Goal: Task Accomplishment & Management: Use online tool/utility

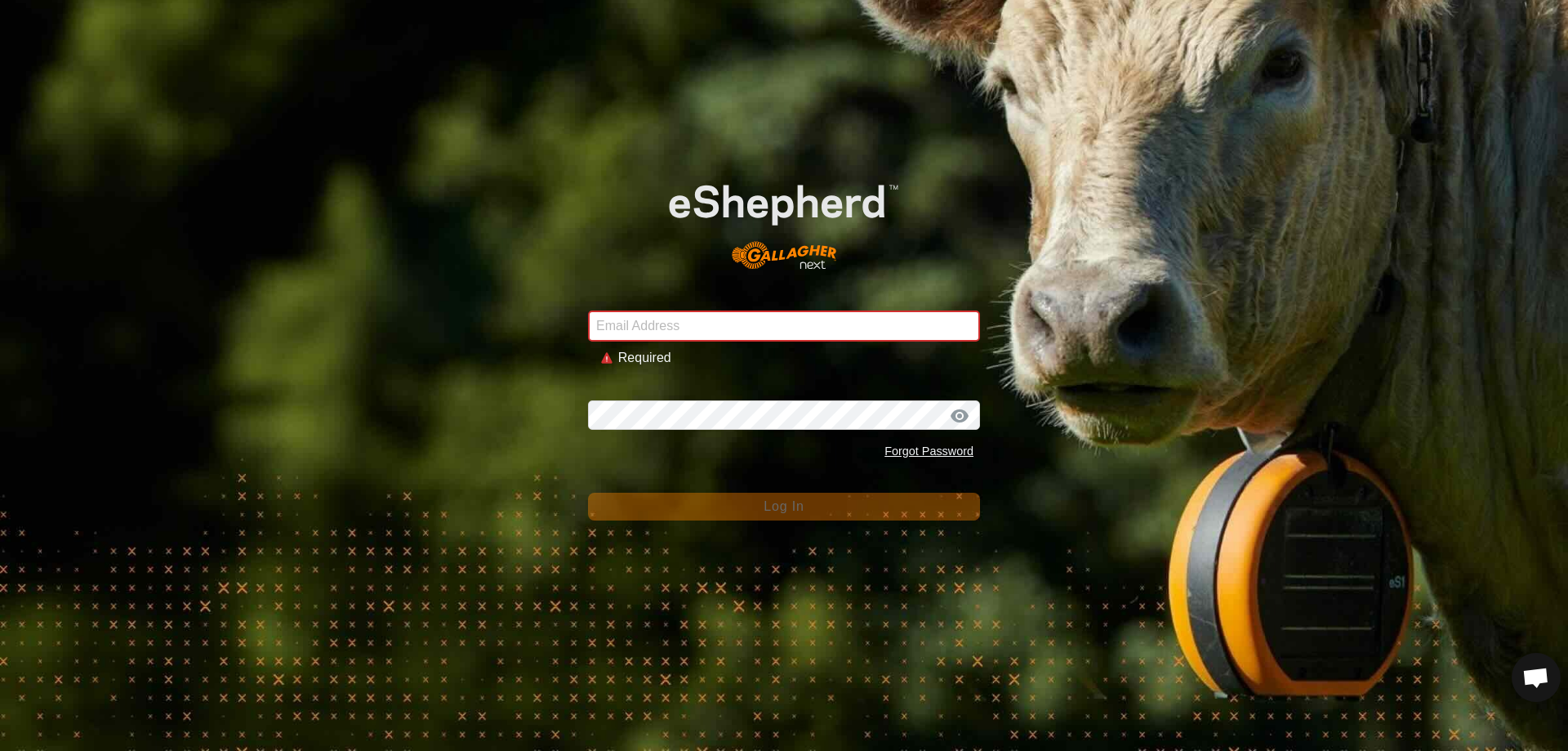
click at [704, 324] on input "Email Address" at bounding box center [784, 325] width 392 height 31
type input "[EMAIL_ADDRESS][DOMAIN_NAME]"
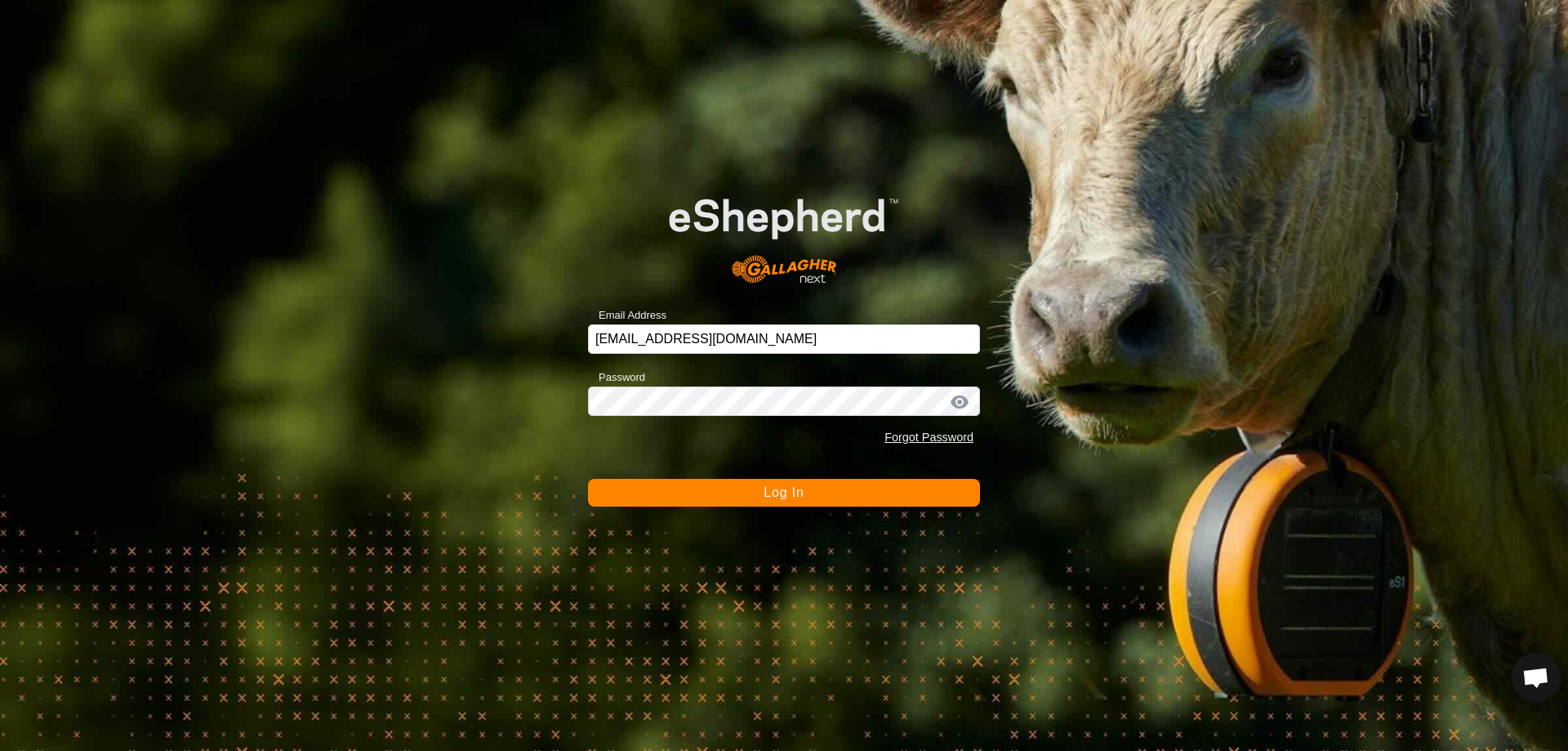
click at [778, 494] on span "Log In" at bounding box center [783, 492] width 40 height 14
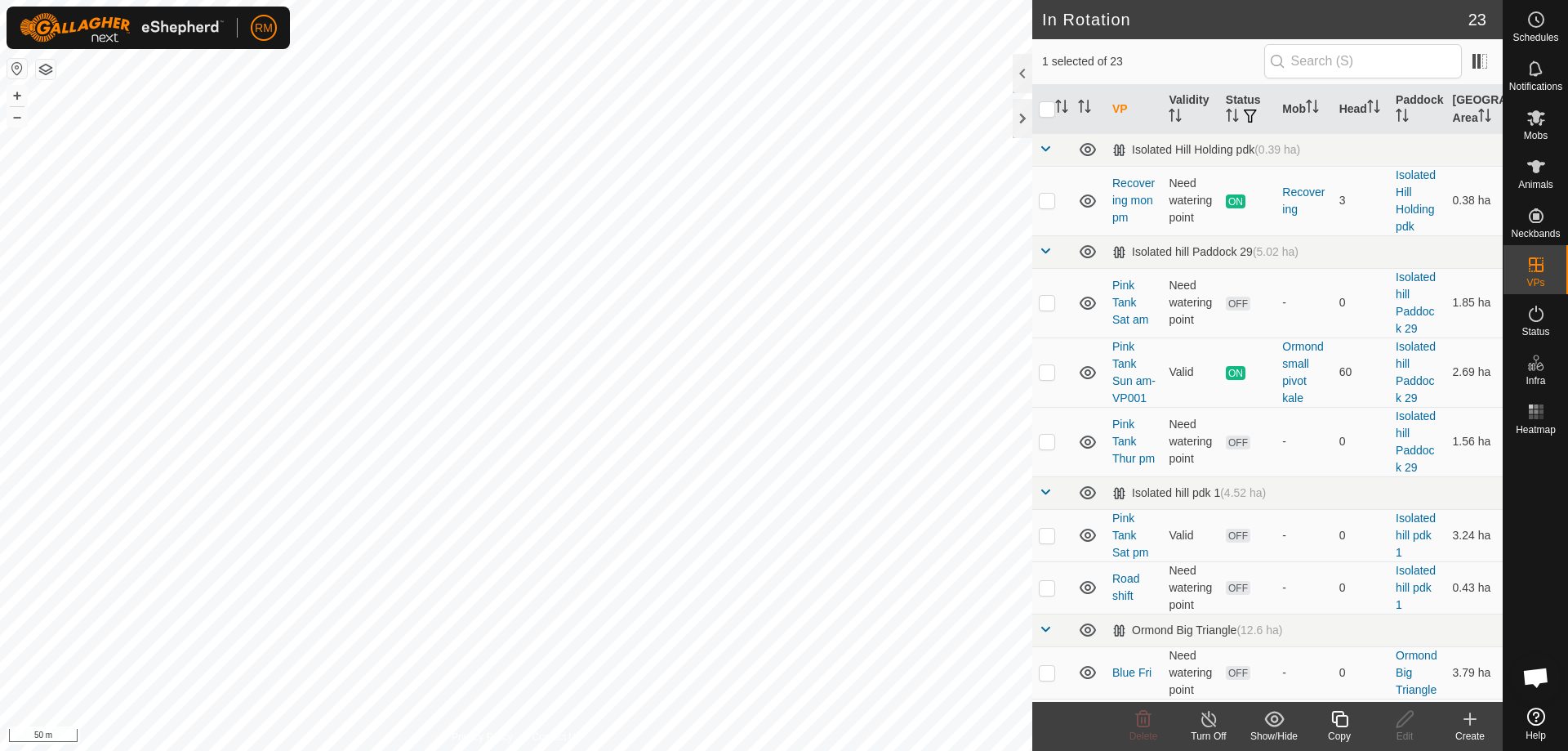
click at [1339, 719] on icon at bounding box center [1340, 719] width 20 height 19
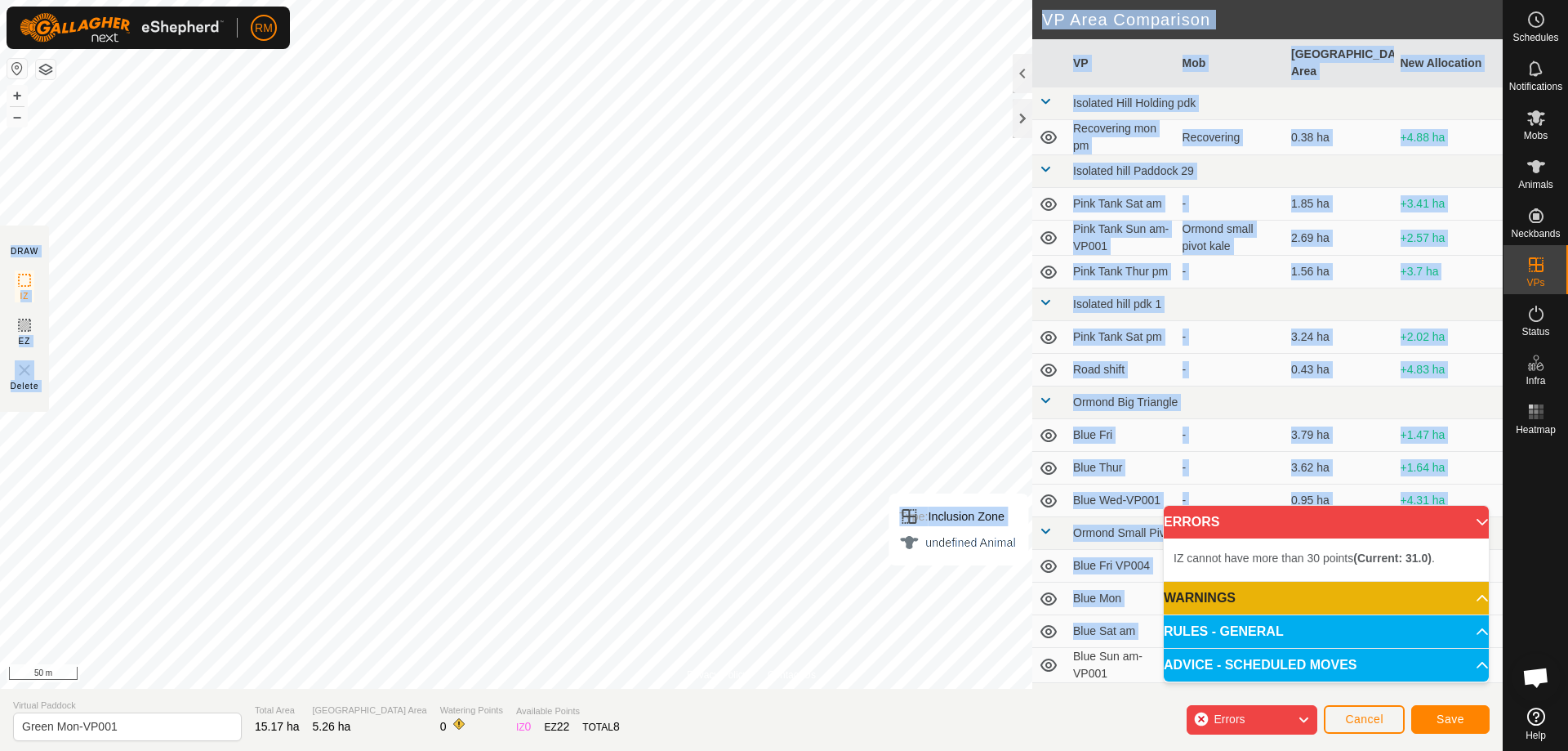
click at [959, 582] on div "Privacy Policy Contact Us Type: Inclusion Zone undefined Animal + – ⇧ i 50 m DR…" at bounding box center [752, 376] width 1503 height 751
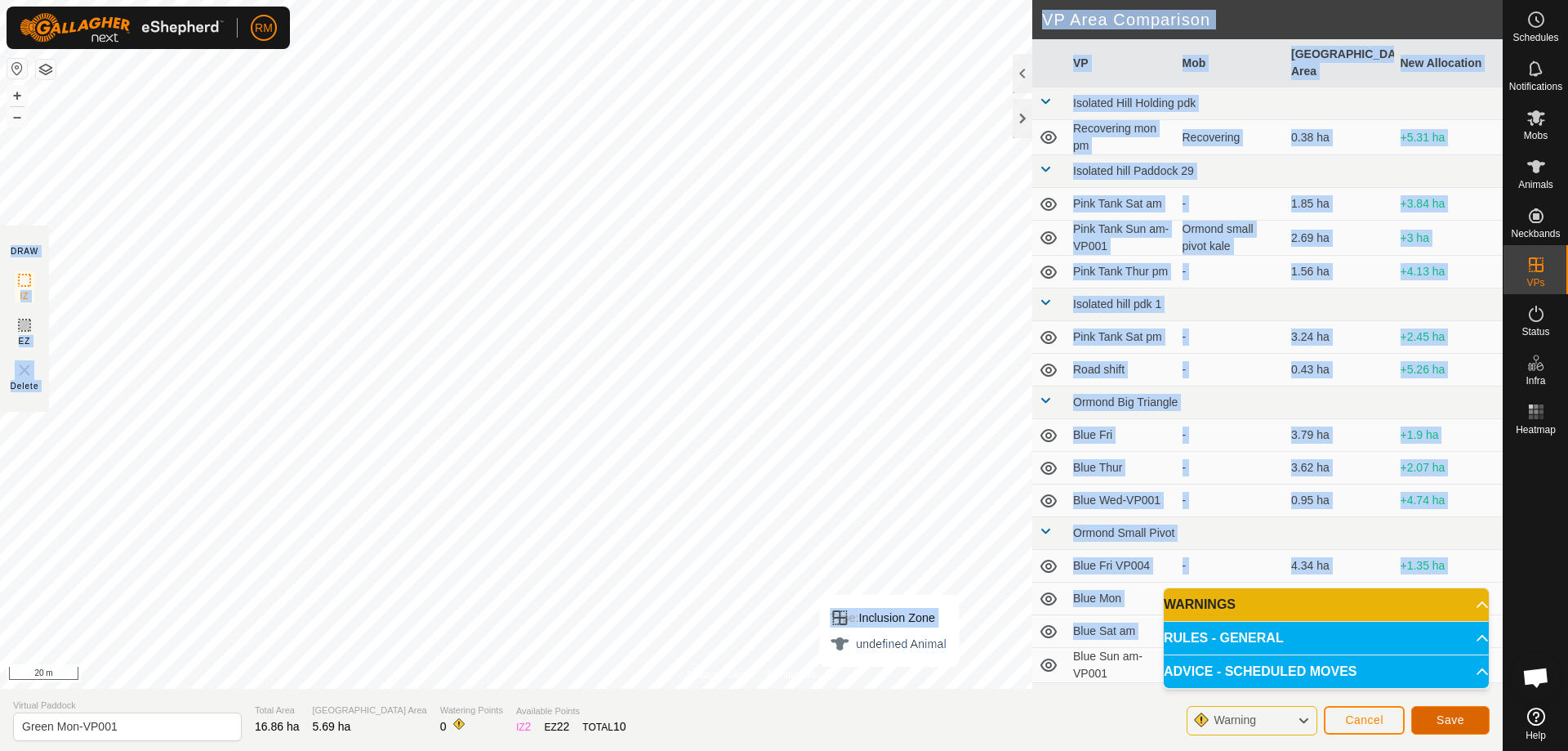
click at [1427, 719] on button "Save" at bounding box center [1450, 719] width 79 height 29
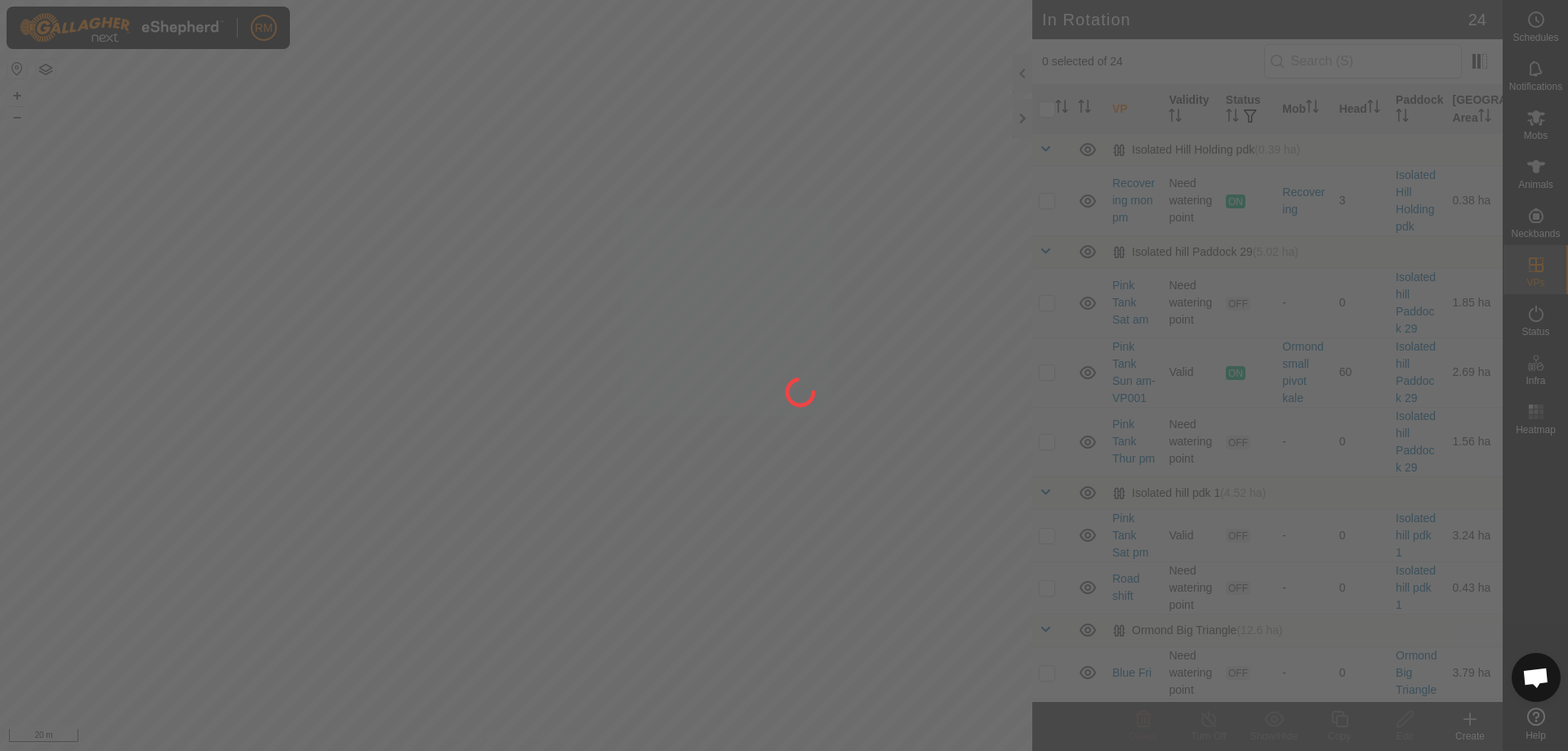
click at [697, 570] on div at bounding box center [784, 376] width 1568 height 751
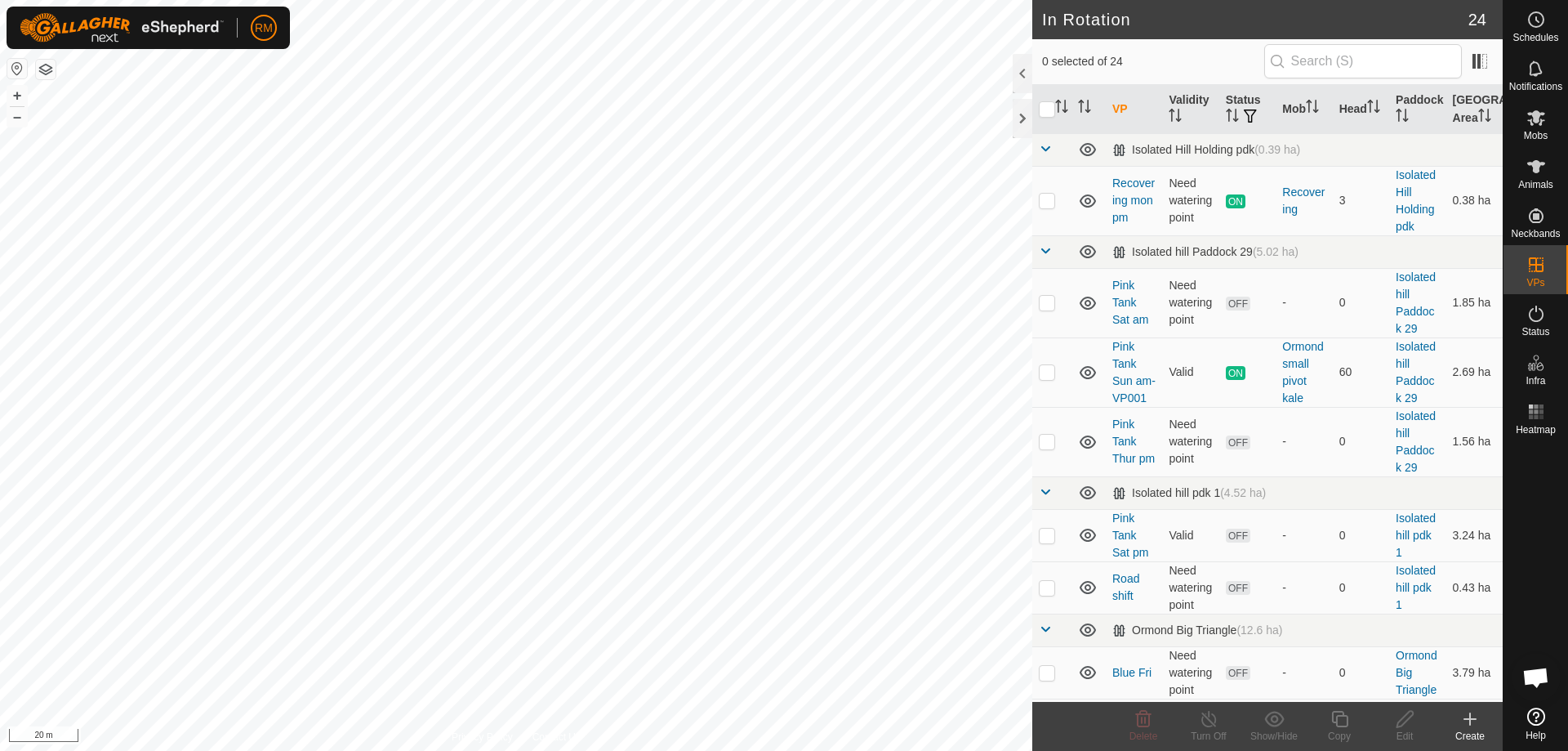
checkbox input "true"
click at [1399, 723] on icon at bounding box center [1405, 719] width 20 height 19
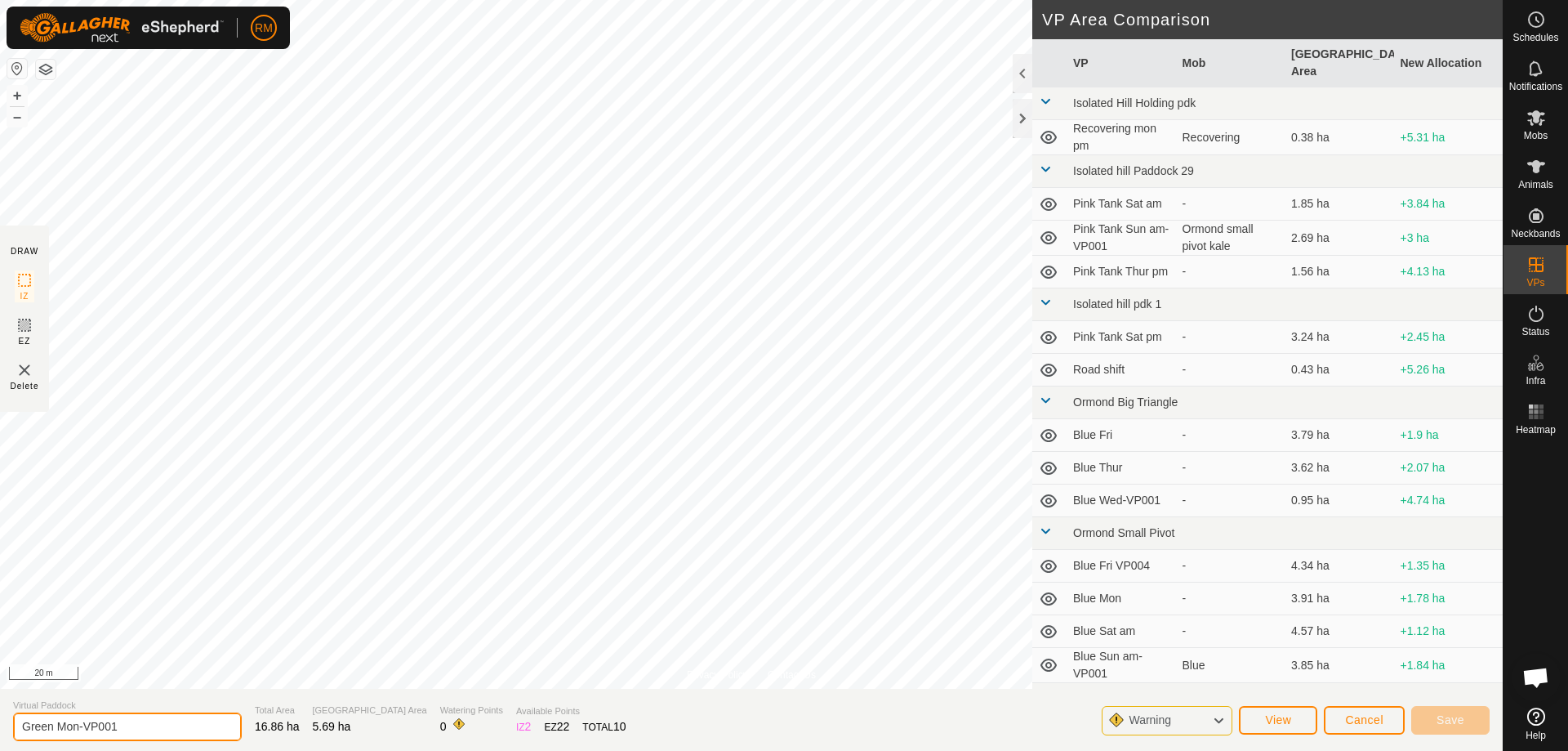
click at [79, 725] on input "Green Mon-VP001" at bounding box center [127, 727] width 229 height 29
click at [134, 722] on input "Green Mon-VP001" at bounding box center [127, 727] width 229 height 29
type input "Green Mon Pm"
click at [1442, 724] on span "Save" at bounding box center [1450, 719] width 28 height 13
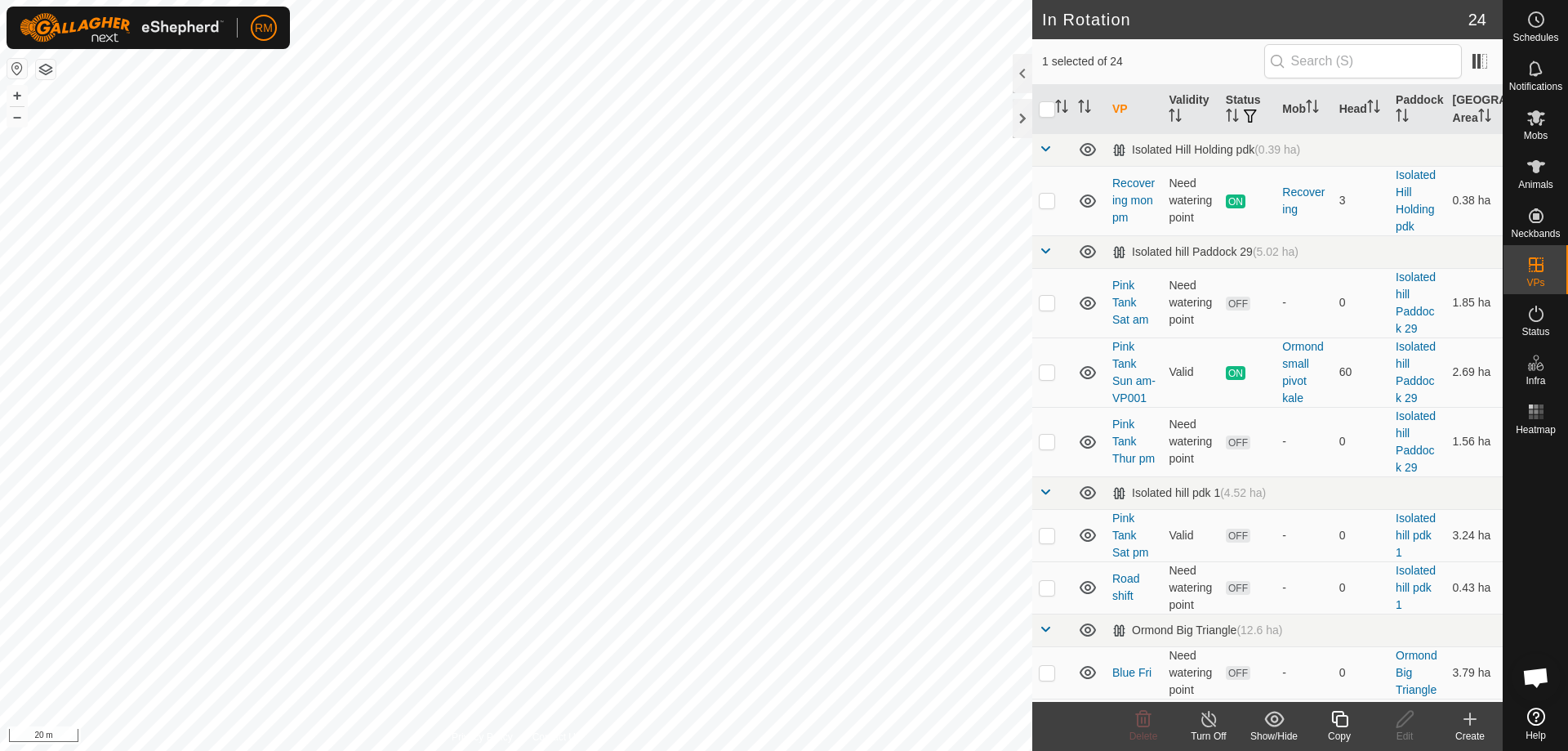
checkbox input "false"
checkbox input "true"
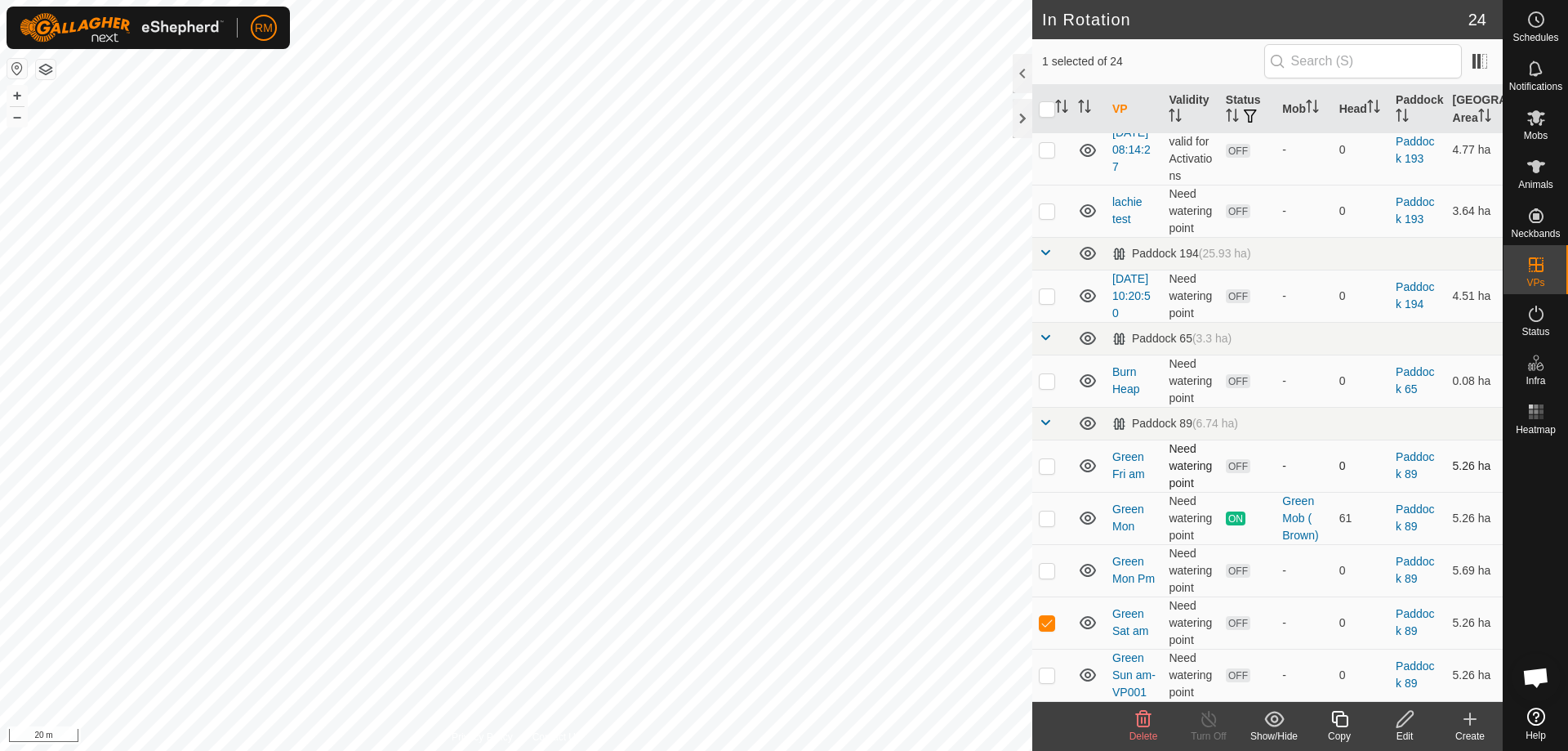
scroll to position [1186, 0]
click at [1048, 564] on p-checkbox at bounding box center [1047, 570] width 17 height 13
checkbox input "false"
click at [1050, 459] on p-checkbox at bounding box center [1047, 465] width 17 height 13
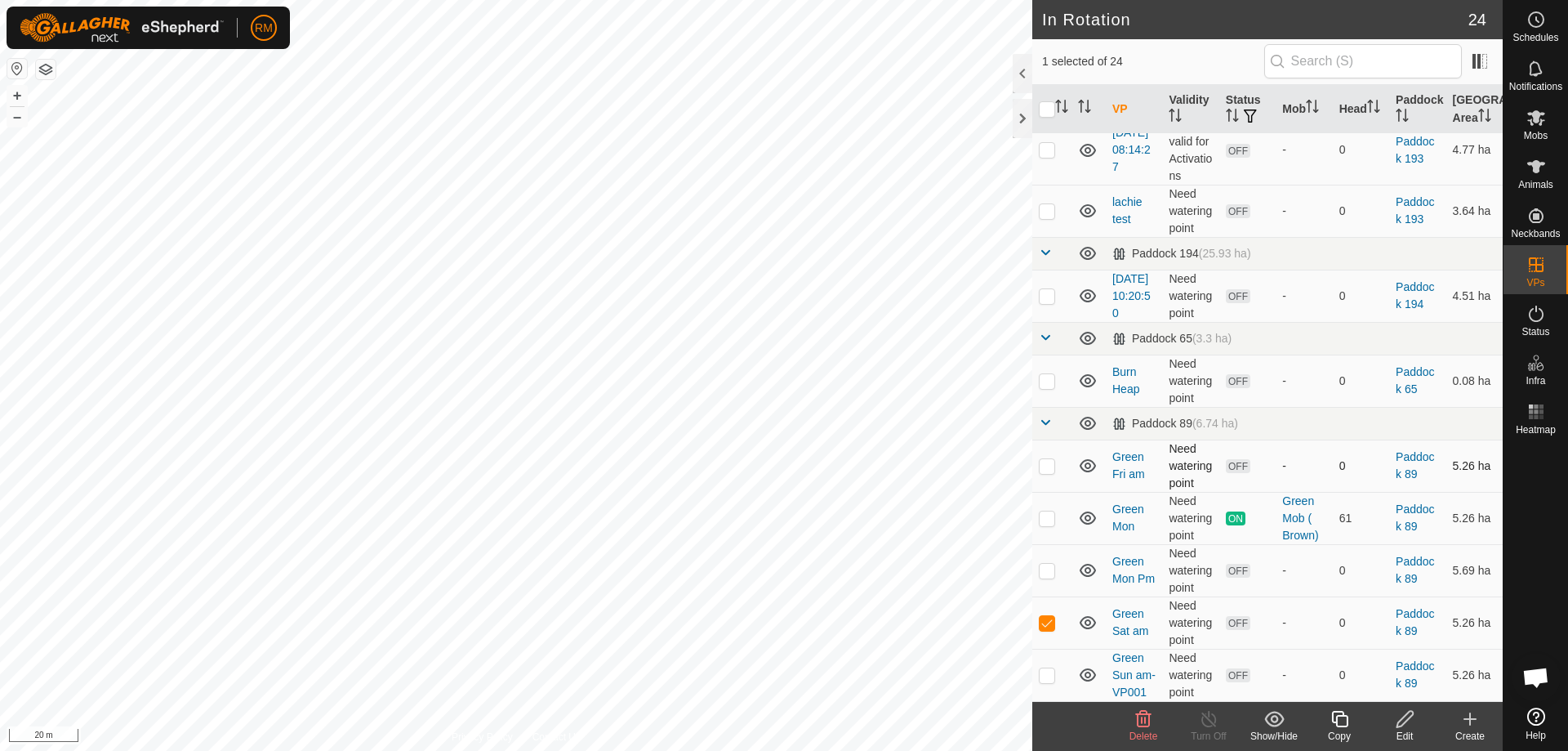
checkbox input "true"
click at [1049, 668] on p-checkbox at bounding box center [1047, 675] width 17 height 13
checkbox input "true"
click at [1143, 723] on icon at bounding box center [1144, 719] width 16 height 17
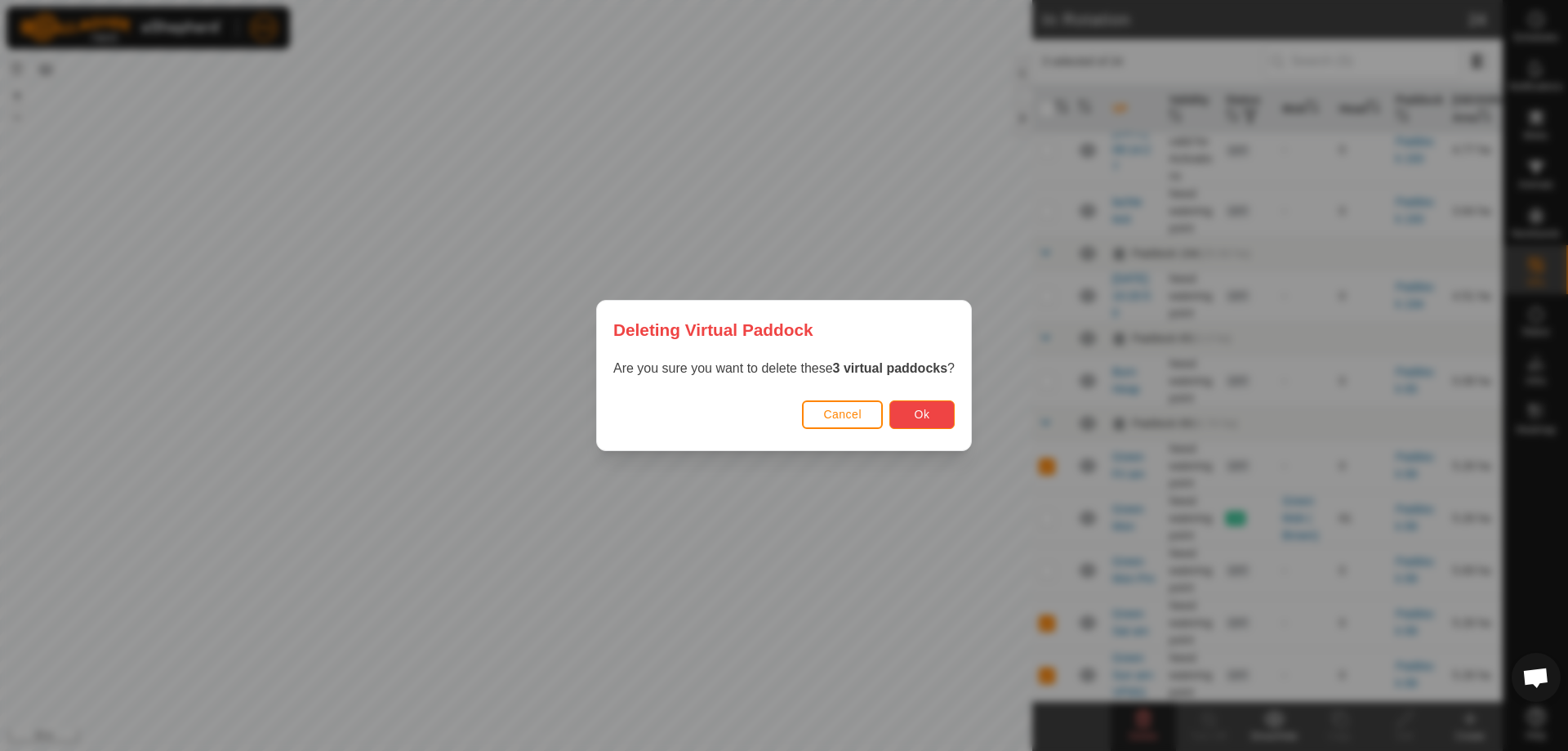
click at [913, 412] on button "Ok" at bounding box center [922, 414] width 66 height 29
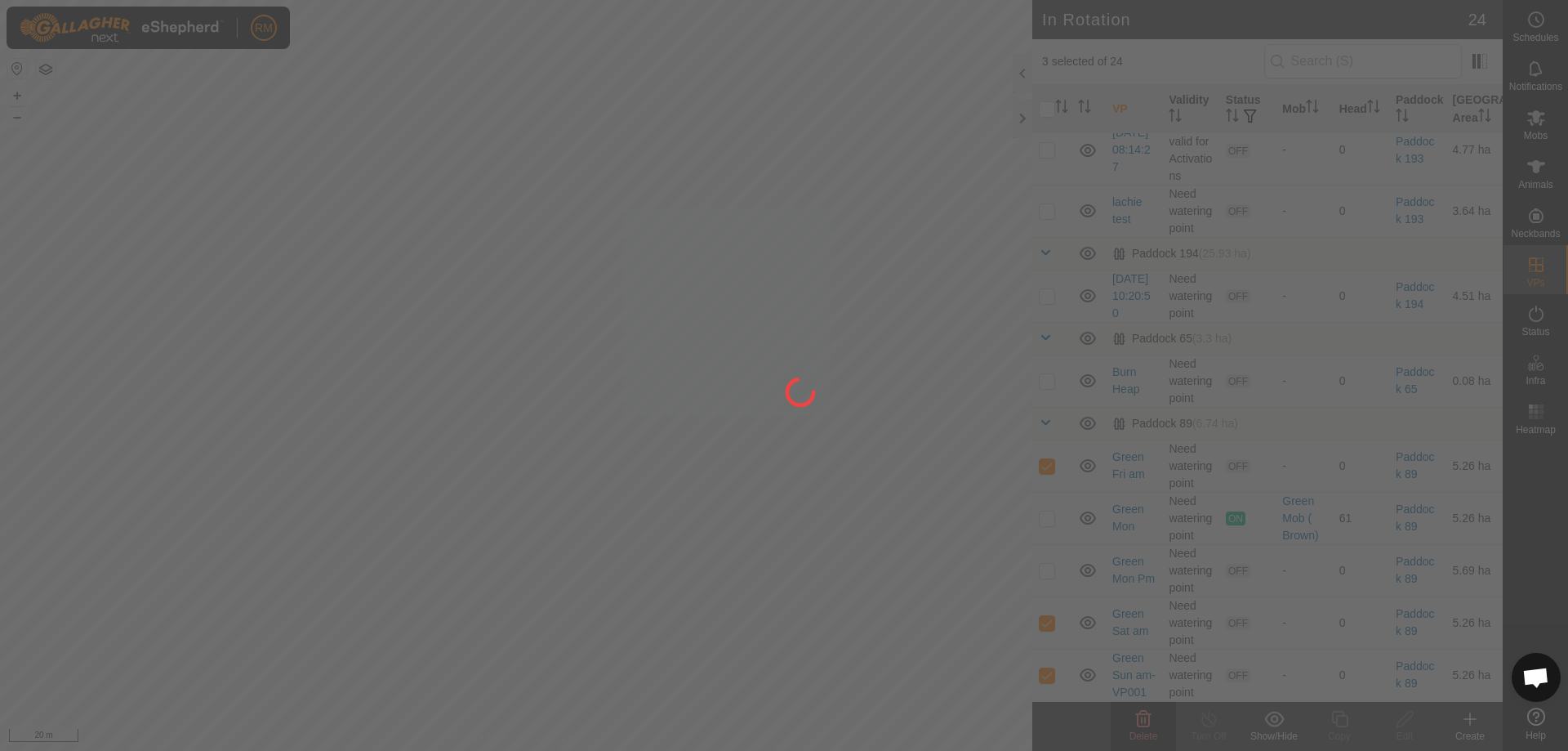
checkbox input "false"
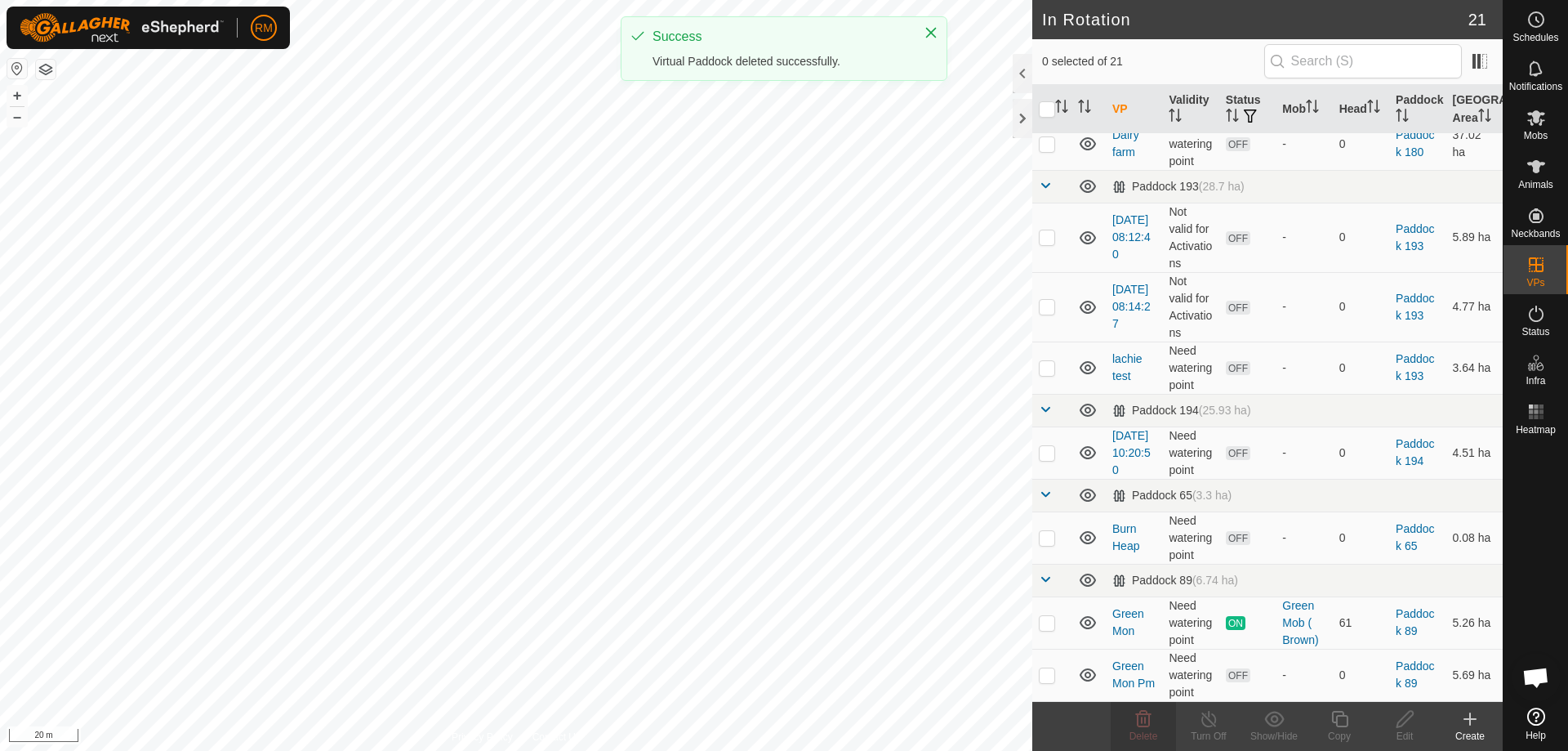
scroll to position [0, 0]
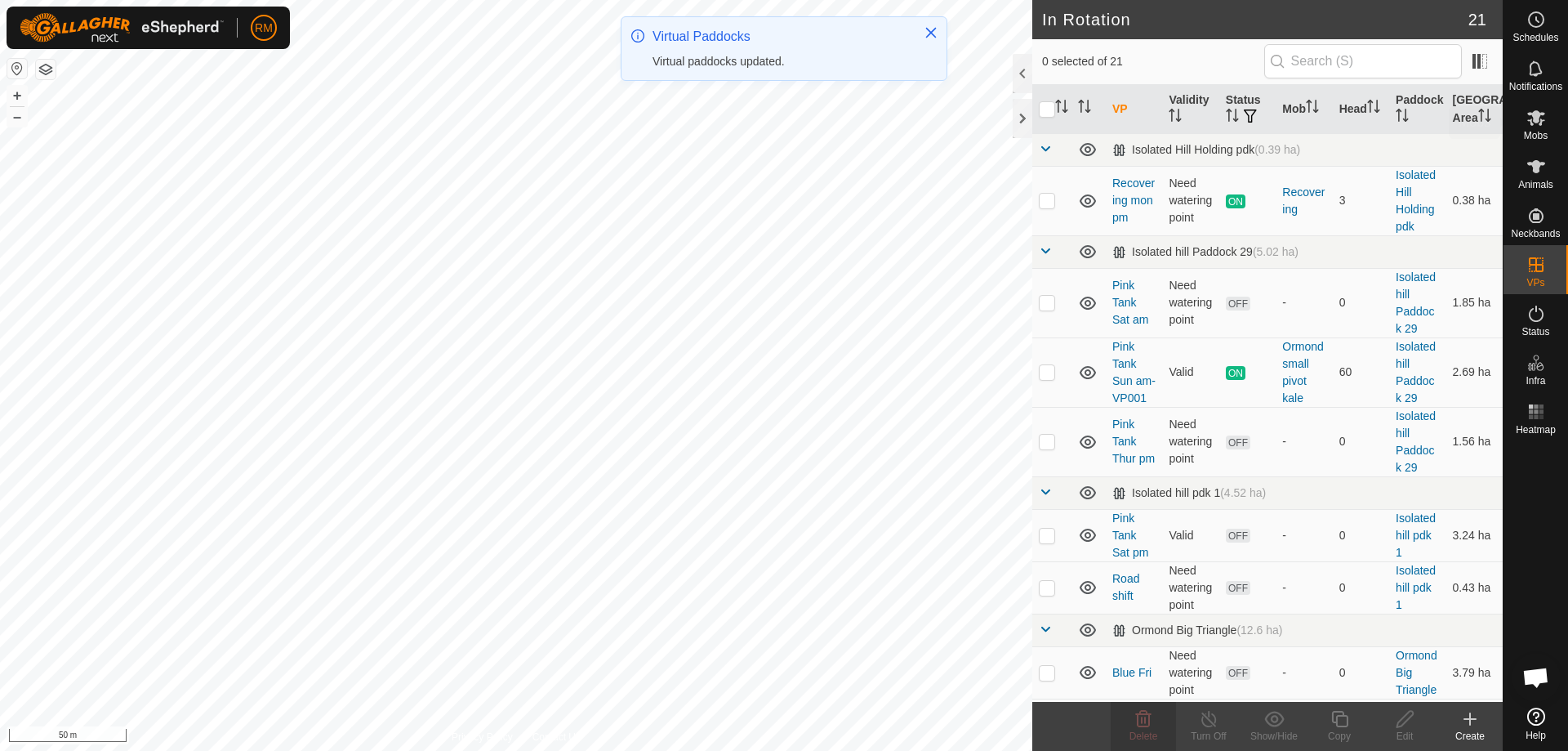
click at [1533, 118] on icon at bounding box center [1536, 118] width 18 height 16
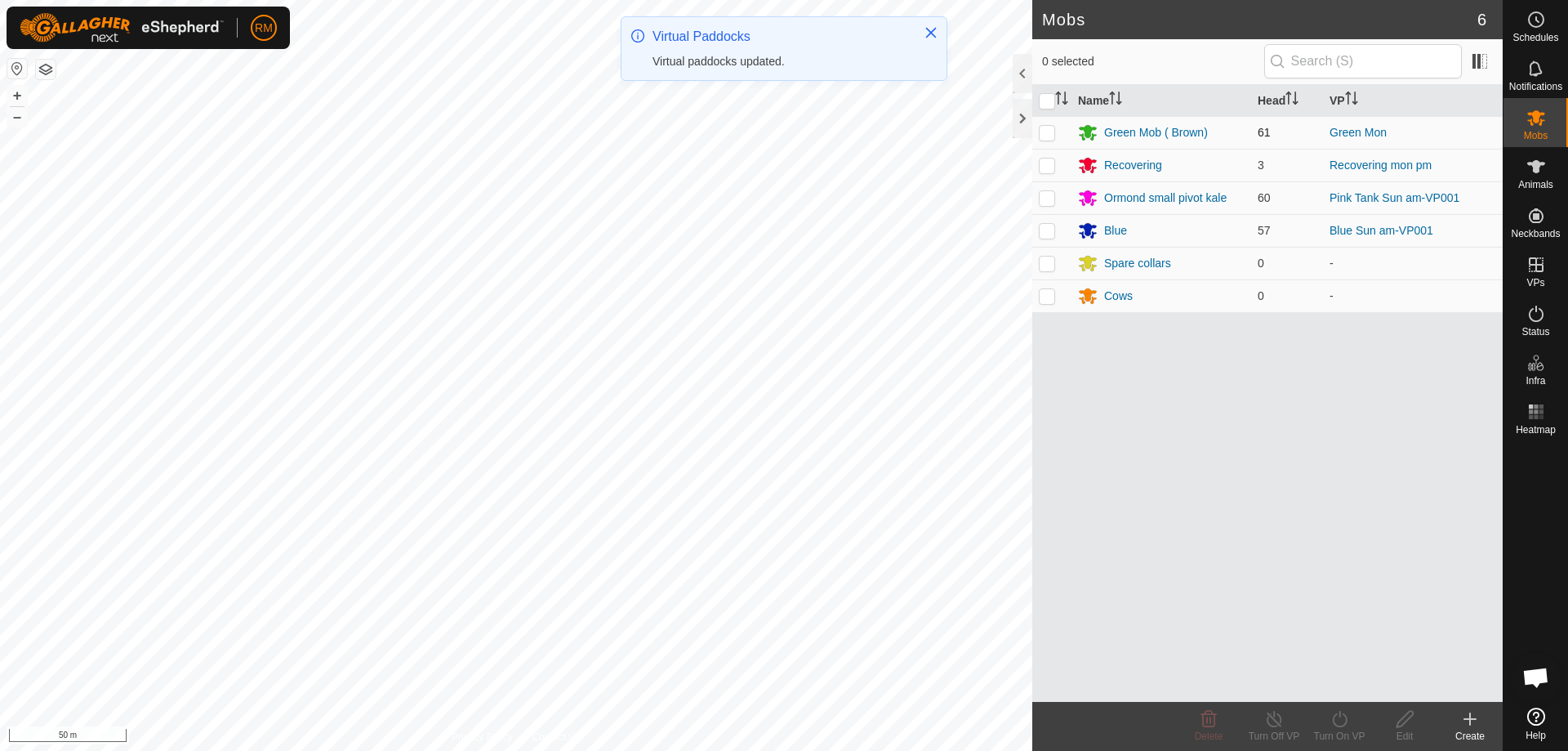
click at [1042, 127] on p-checkbox at bounding box center [1047, 133] width 17 height 13
checkbox input "true"
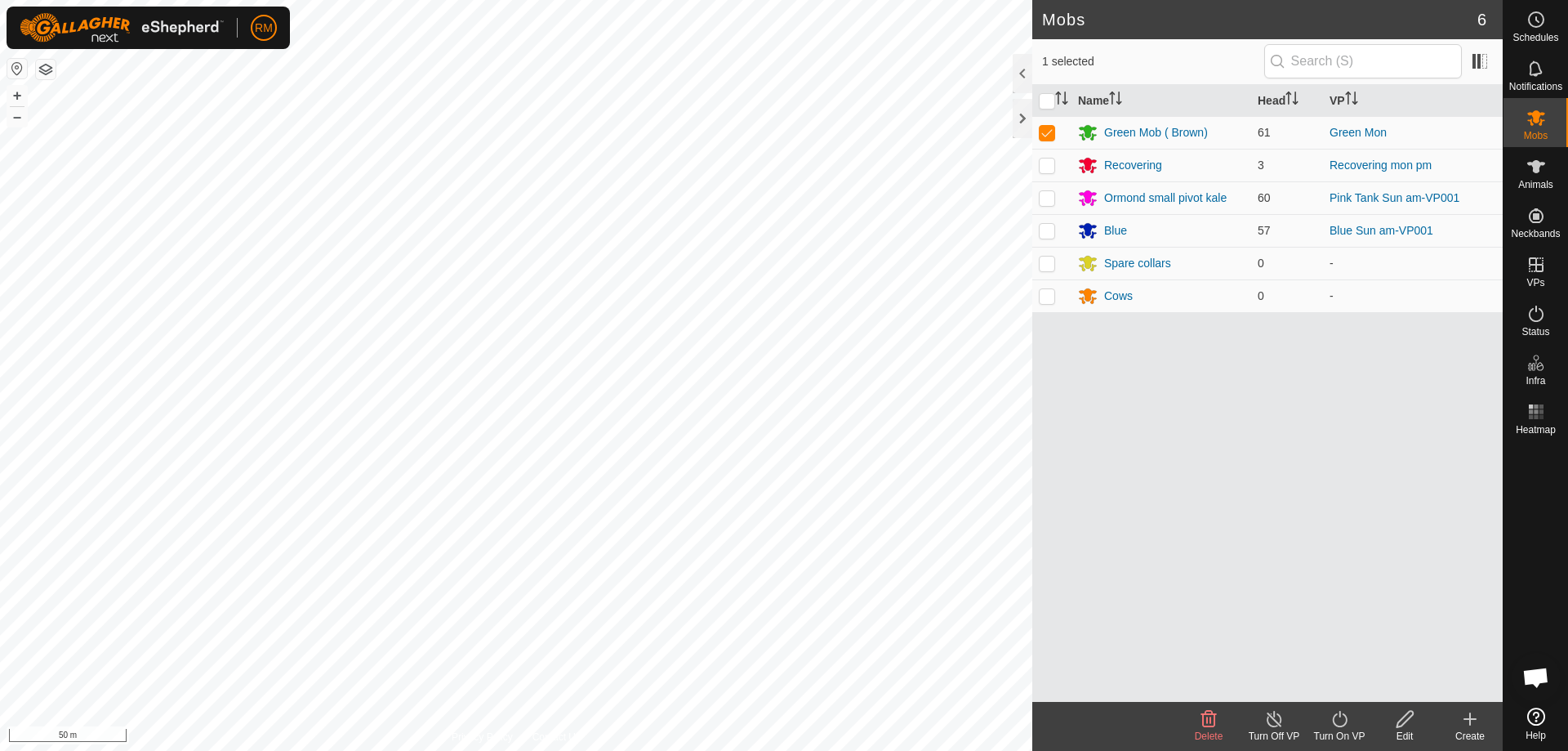
click at [1339, 719] on icon at bounding box center [1340, 719] width 20 height 19
click at [1346, 683] on link "Now" at bounding box center [1388, 682] width 162 height 32
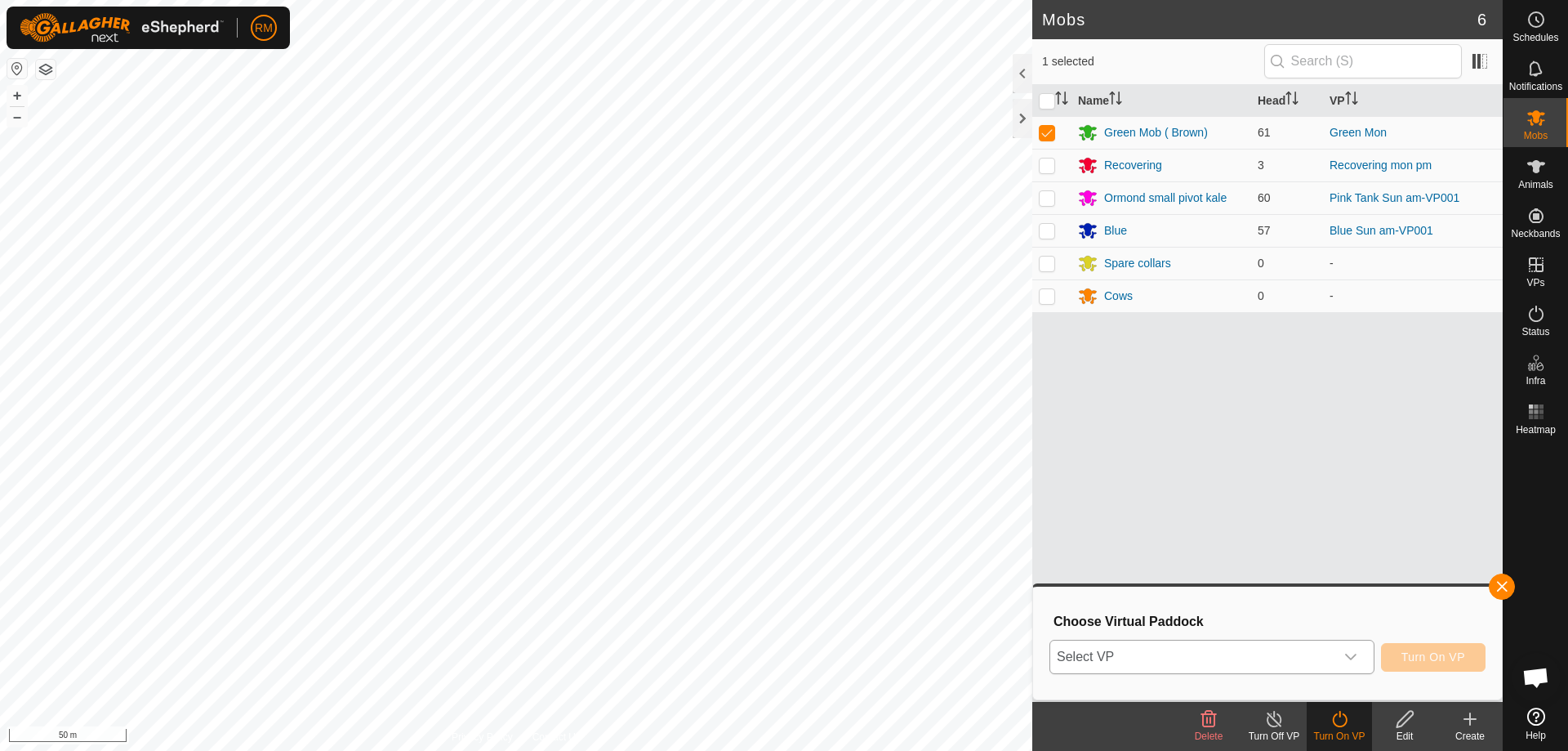
click at [1350, 657] on icon "dropdown trigger" at bounding box center [1351, 657] width 13 height 13
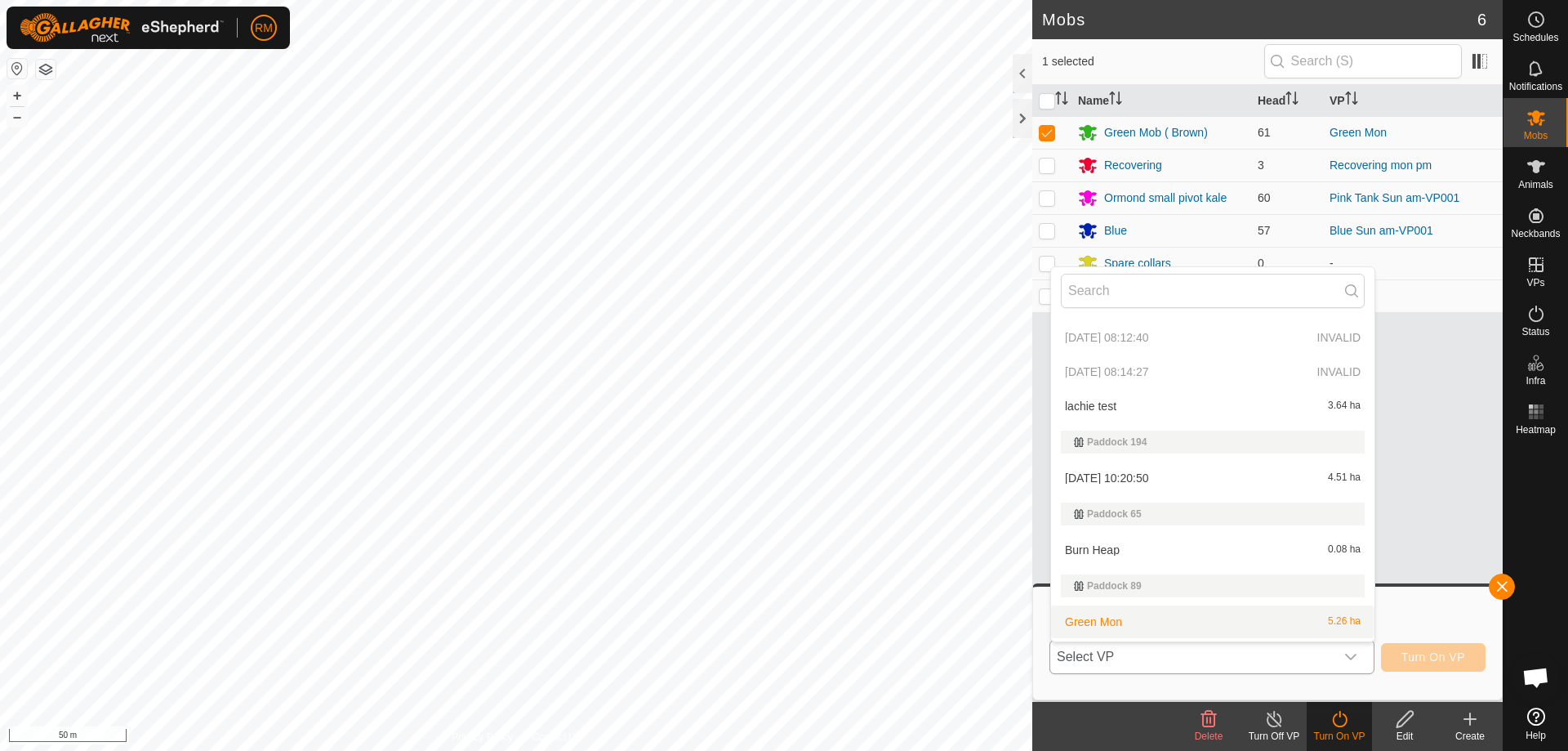
scroll to position [768, 0]
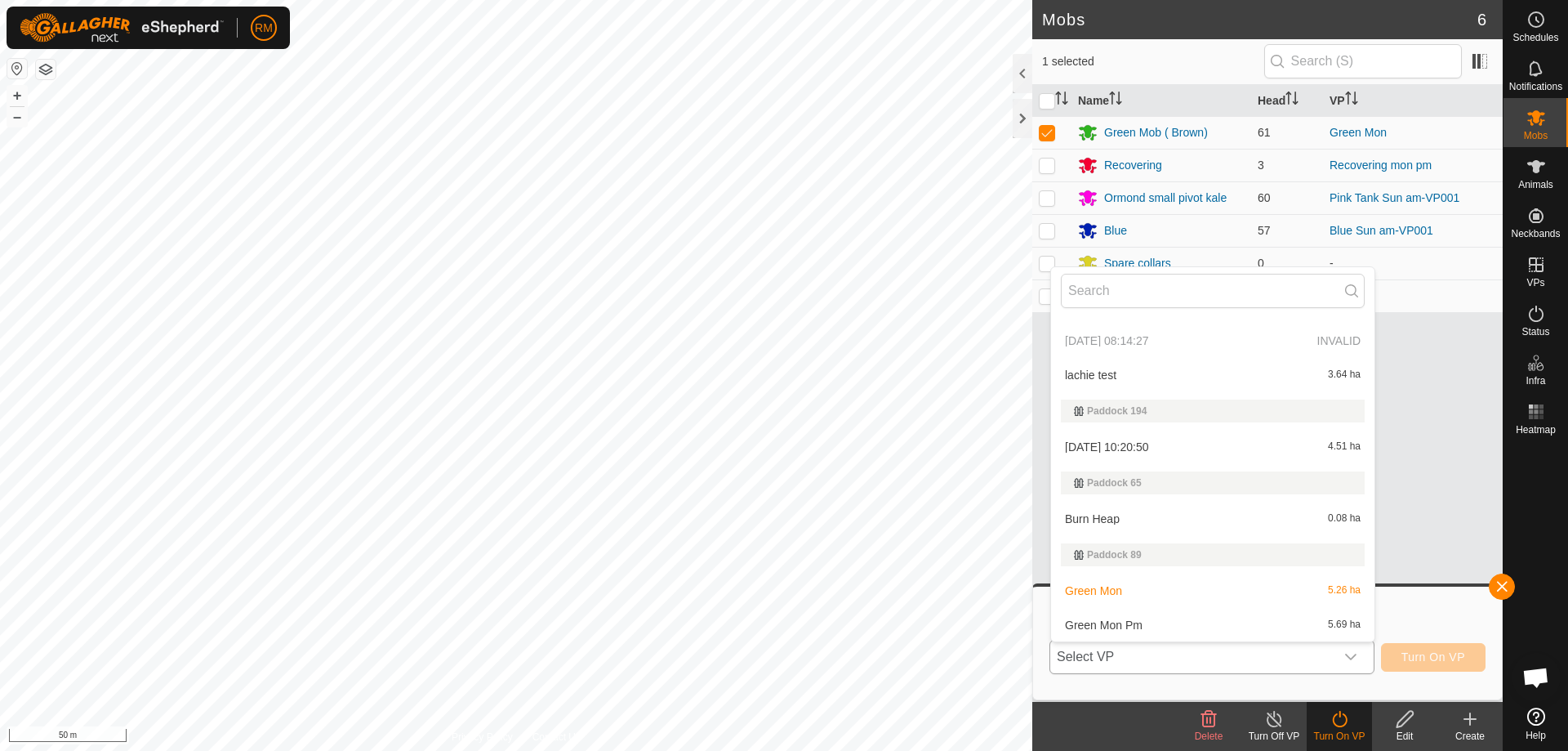
click at [1131, 622] on li "Green Mon Pm 5.69 ha" at bounding box center [1212, 625] width 323 height 32
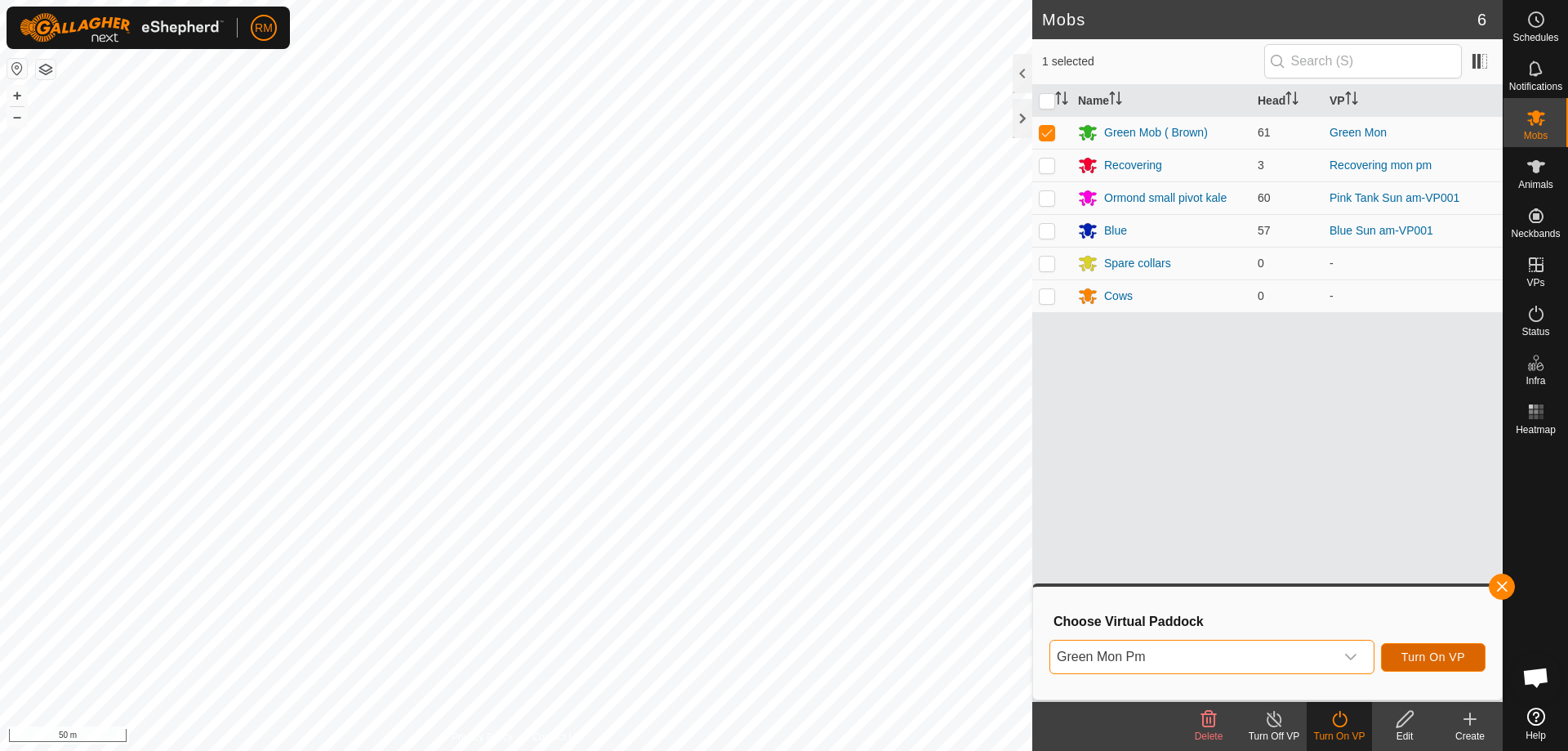
click at [1437, 655] on span "Turn On VP" at bounding box center [1433, 657] width 64 height 13
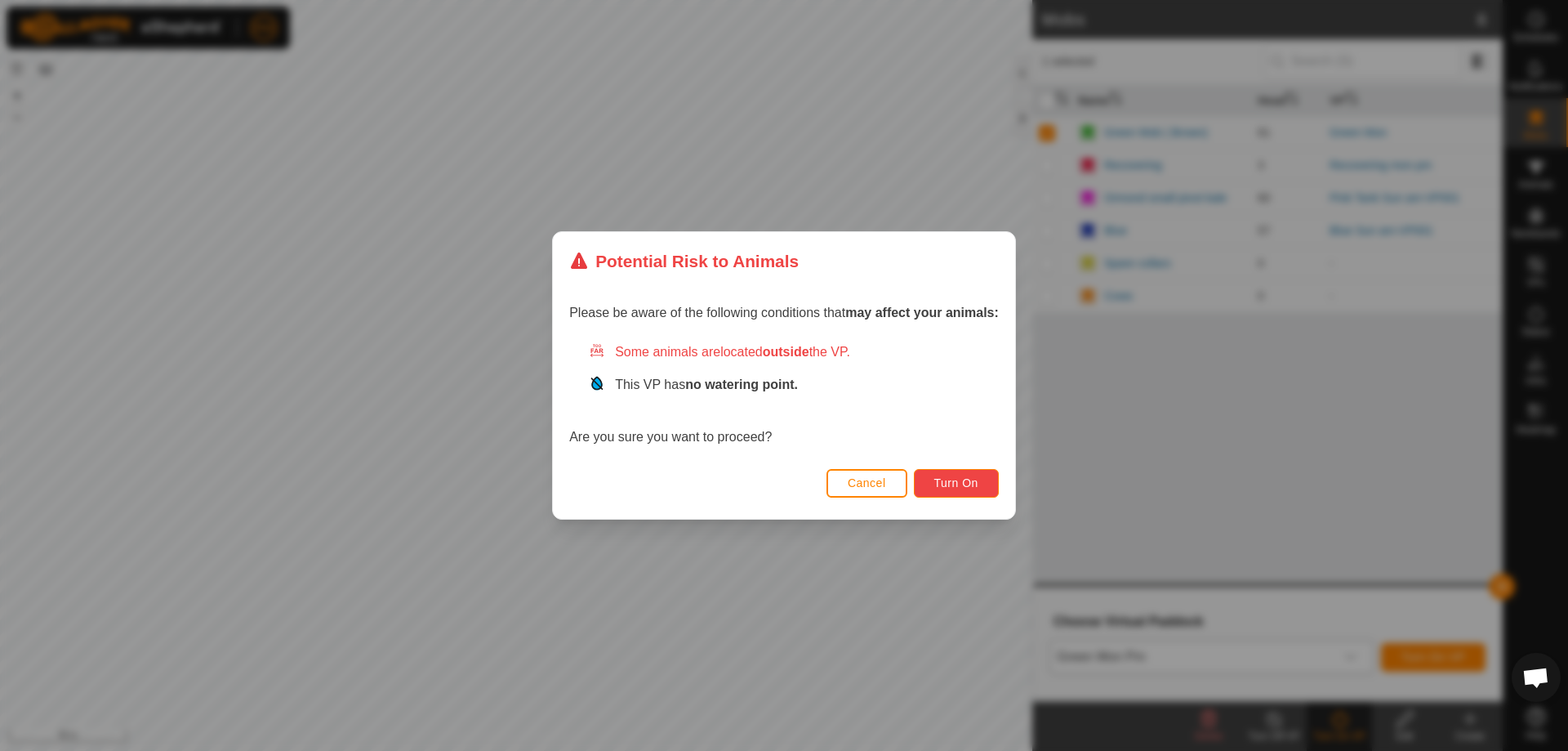
click at [967, 469] on button "Turn On" at bounding box center [956, 483] width 85 height 29
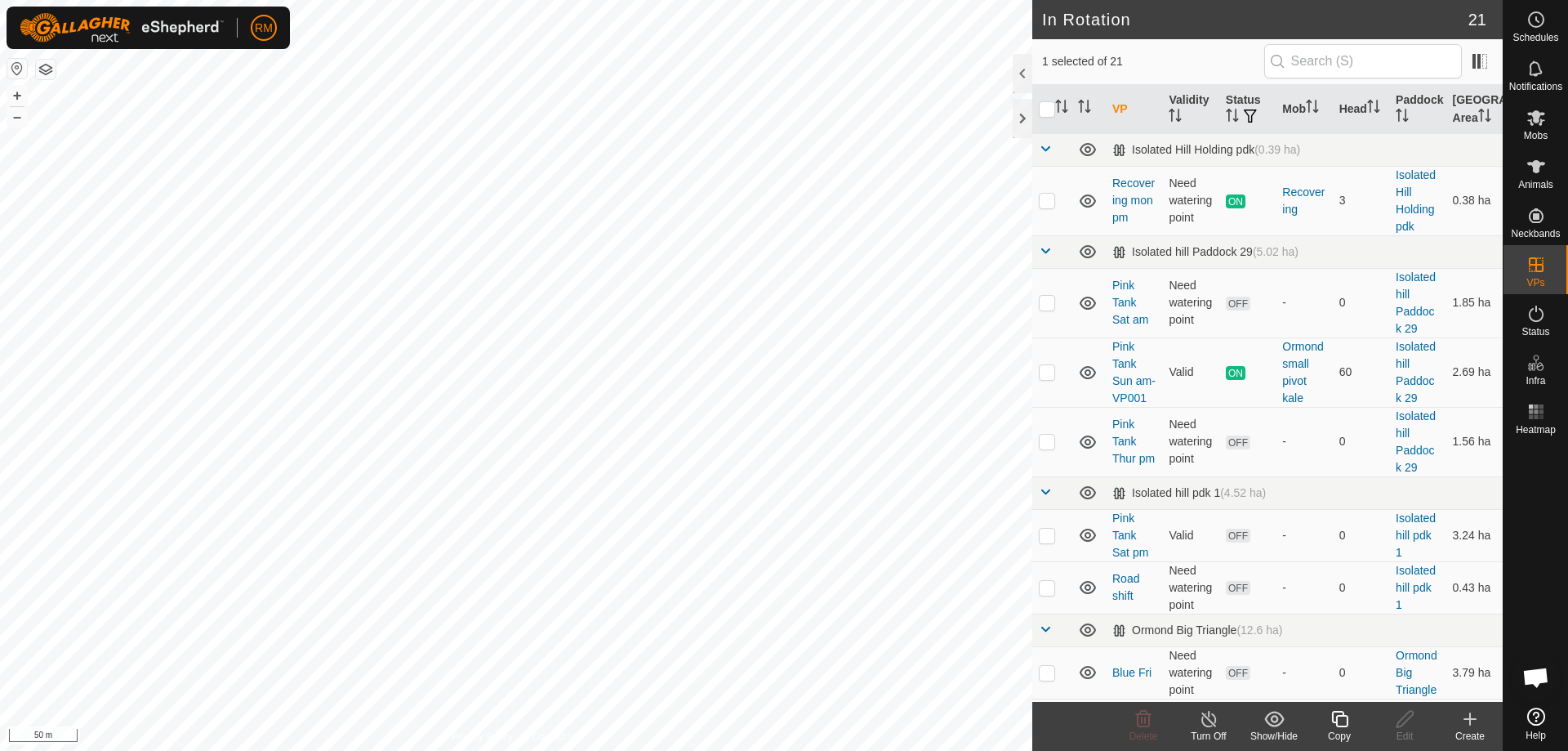
checkbox input "true"
checkbox input "false"
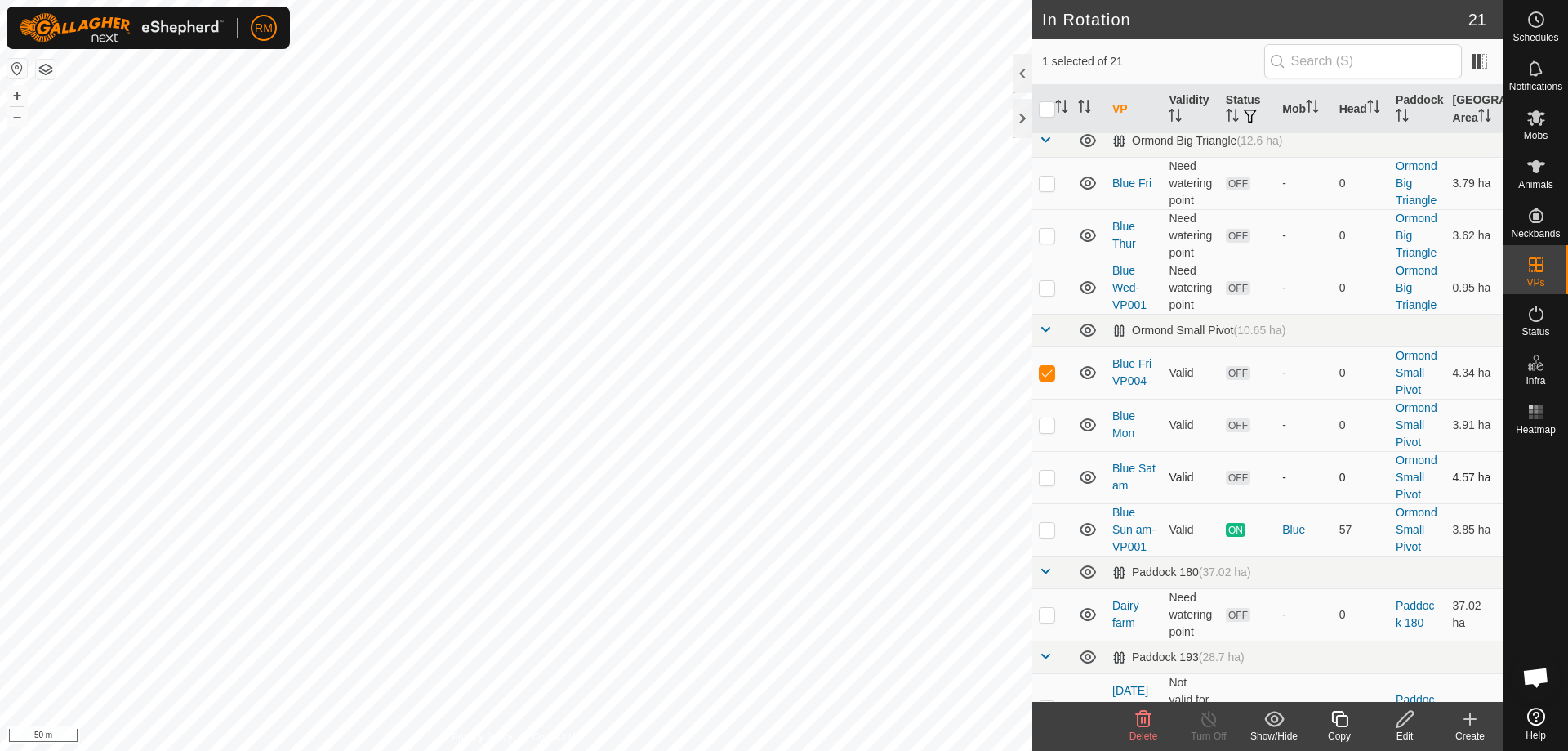
scroll to position [490, 0]
click at [1047, 430] on p-checkbox at bounding box center [1047, 424] width 17 height 13
checkbox input "false"
click at [1043, 483] on p-checkbox at bounding box center [1047, 477] width 17 height 13
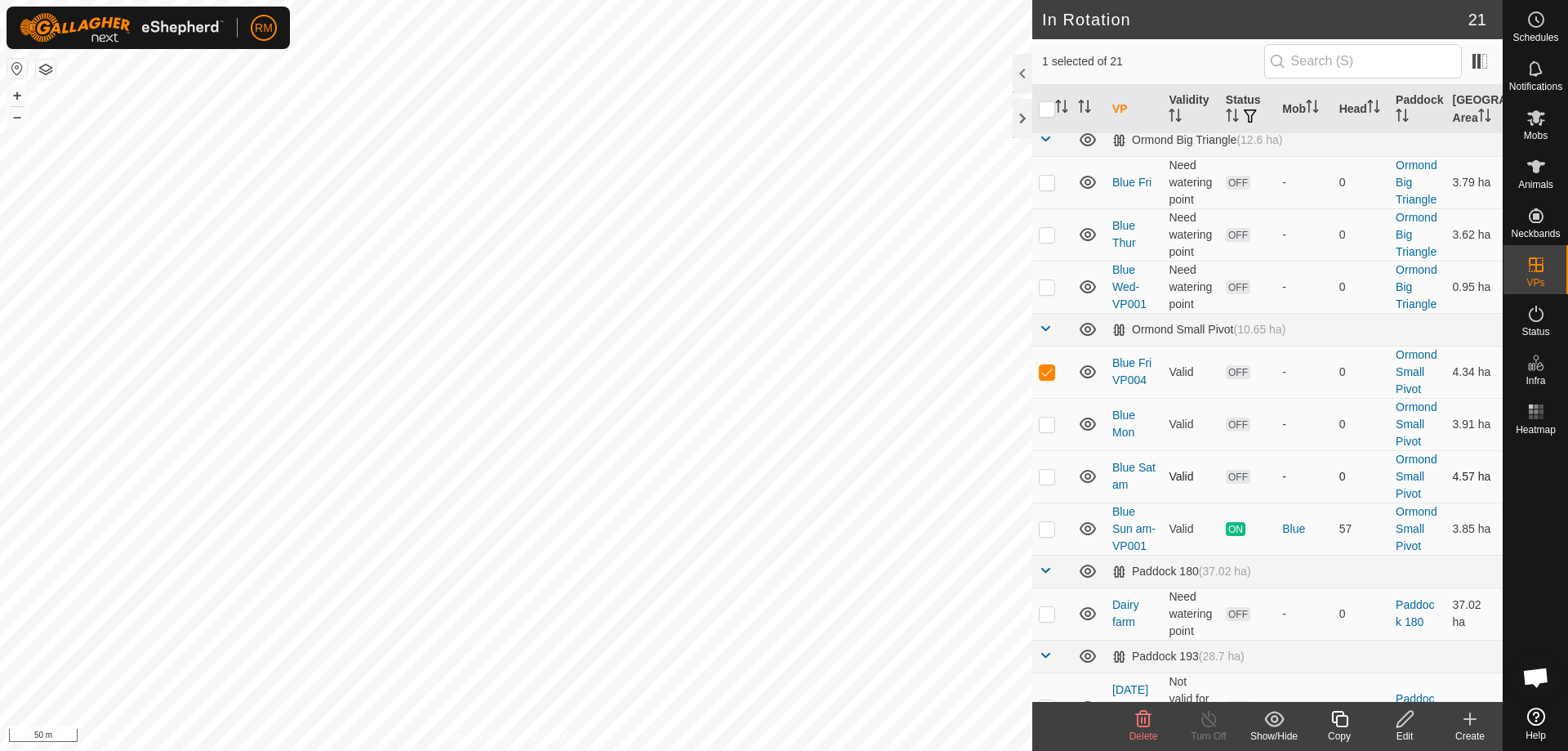
checkbox input "true"
click at [1144, 724] on icon at bounding box center [1143, 719] width 19 height 19
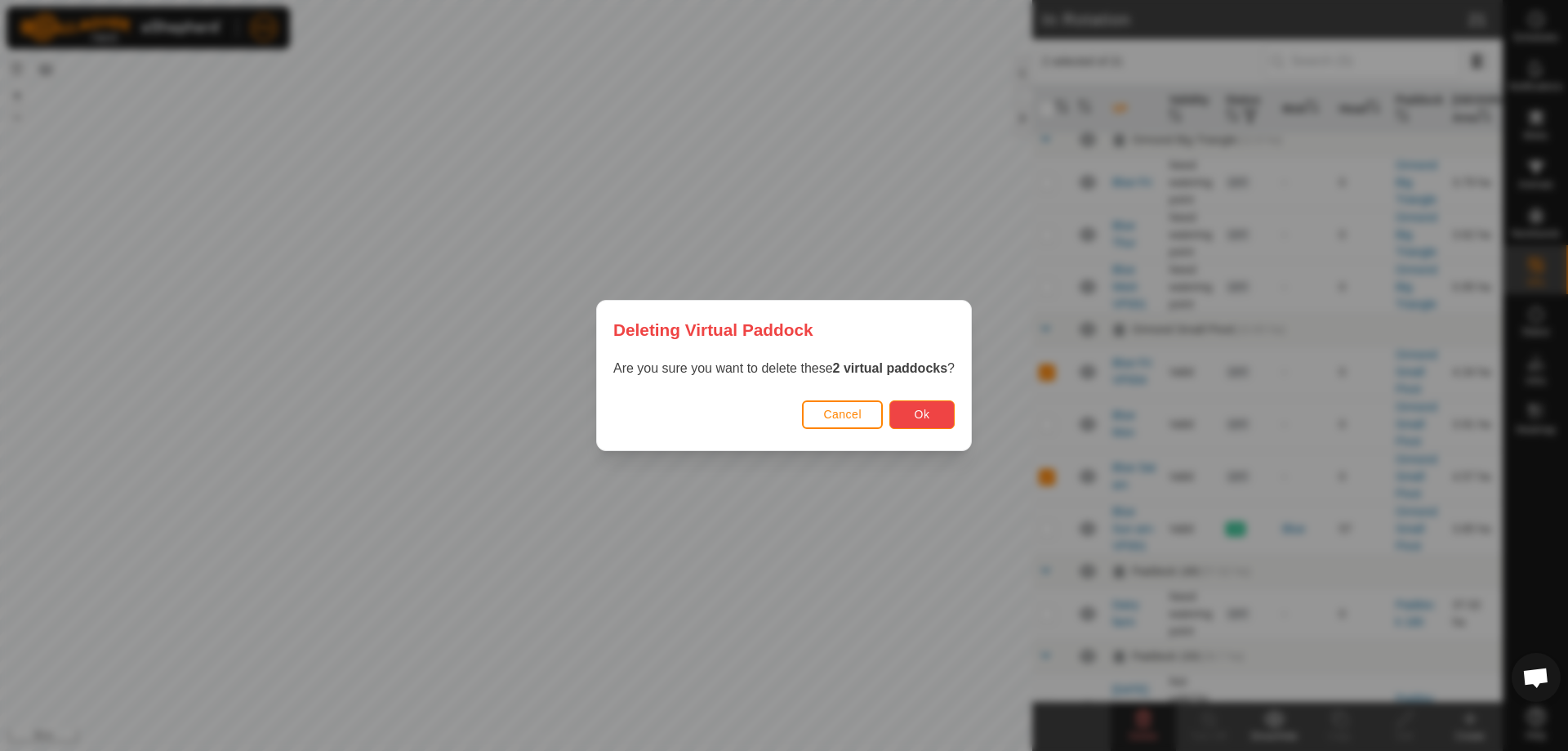
click at [918, 416] on span "Ok" at bounding box center [922, 414] width 16 height 13
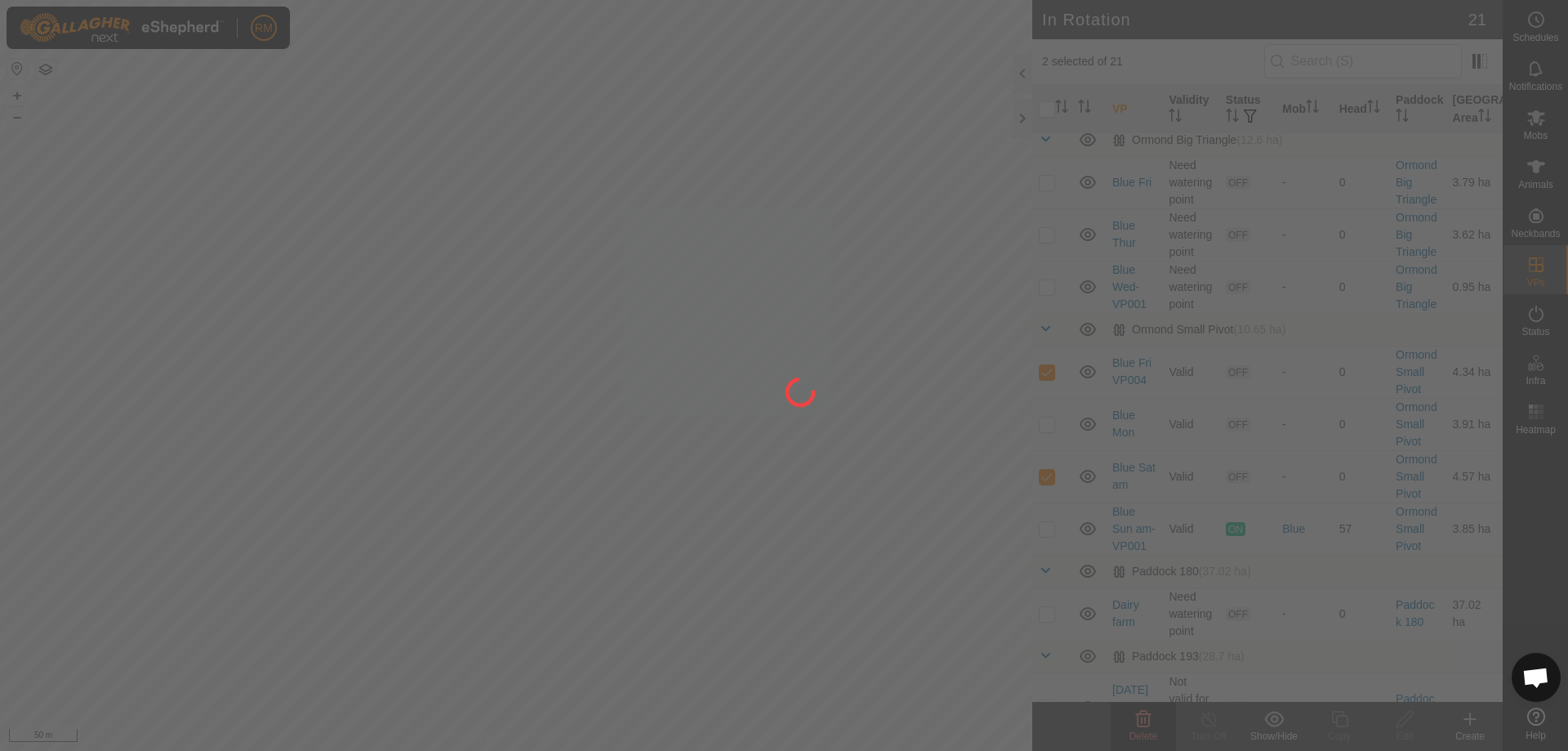
checkbox input "false"
